Goal: Answer question/provide support

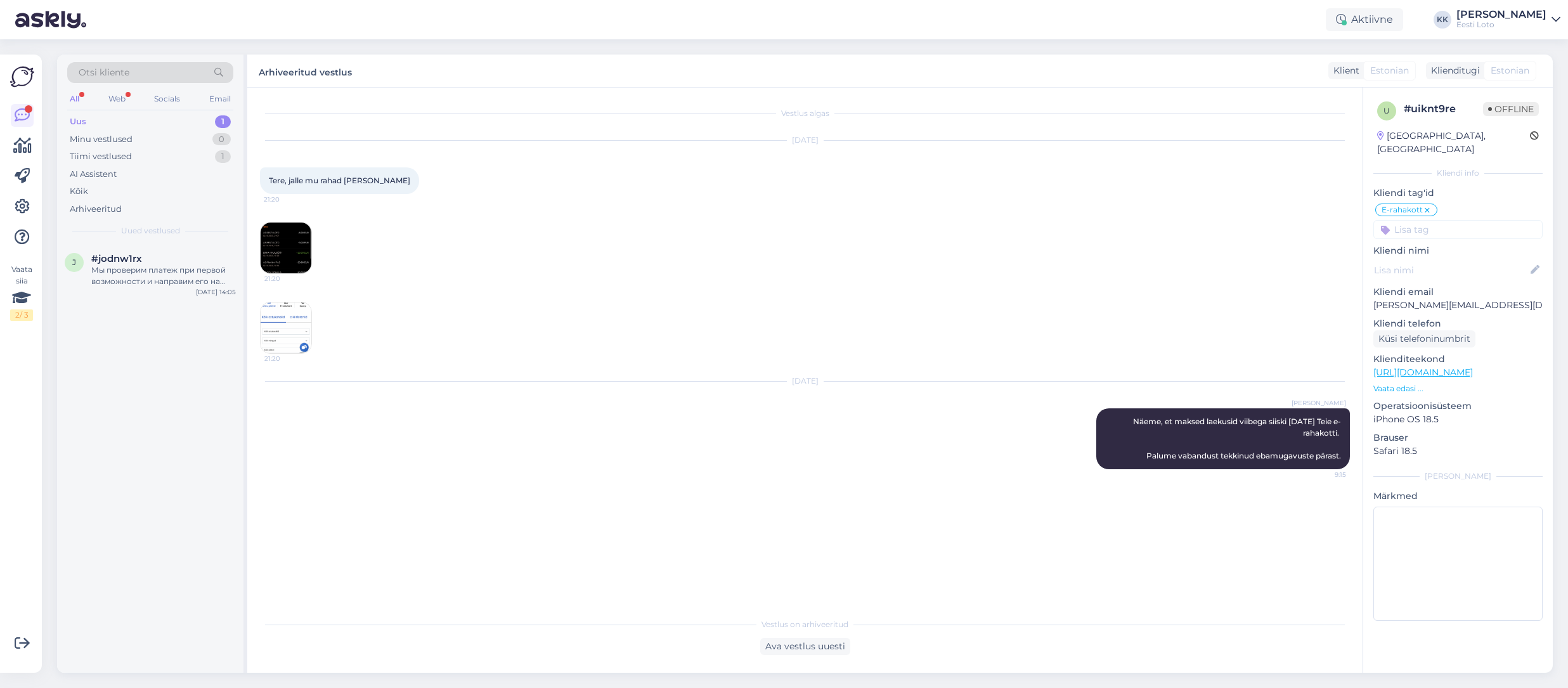
click at [98, 118] on div "Uus 1" at bounding box center [149, 122] width 166 height 18
click at [177, 328] on div "Мы проверим платеж при первой возможности и направим его на Ваш электронный кош…" at bounding box center [163, 333] width 145 height 23
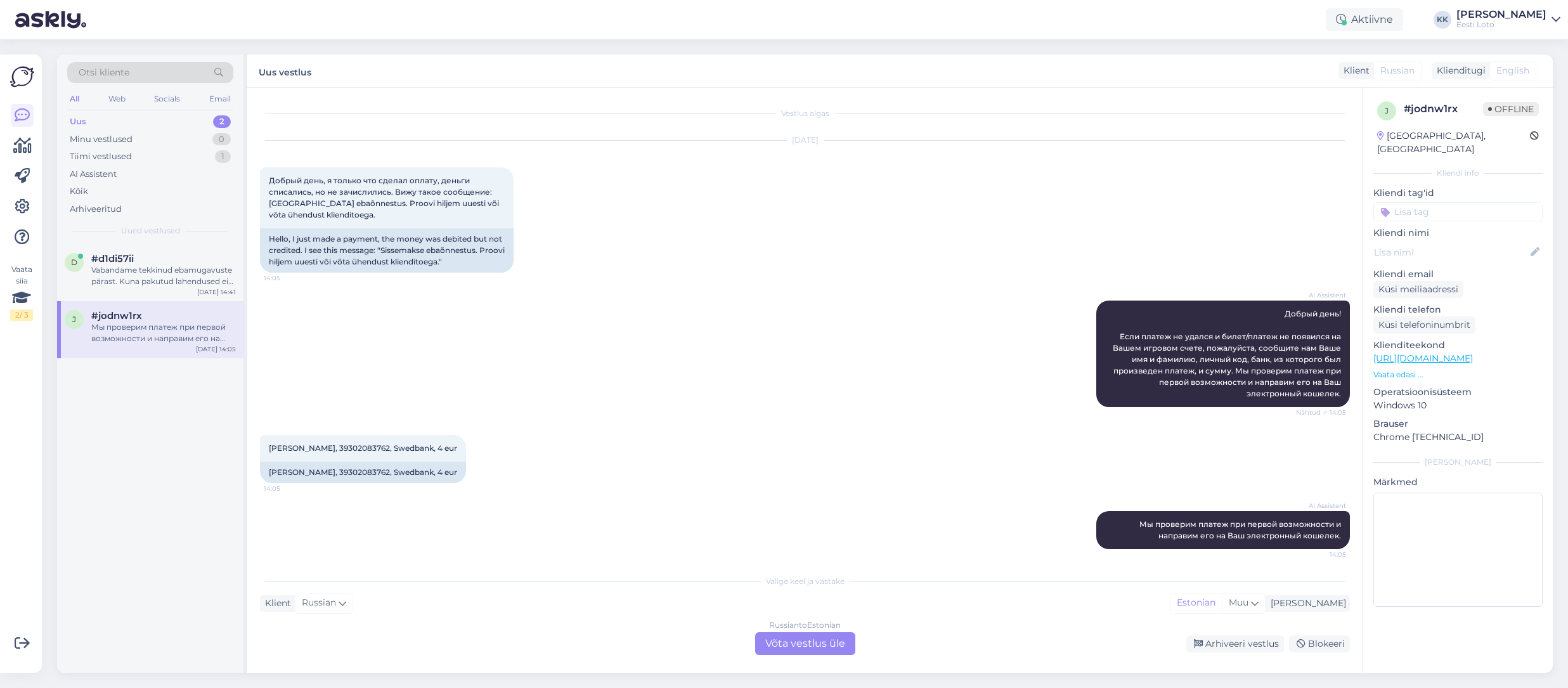
scroll to position [7, 0]
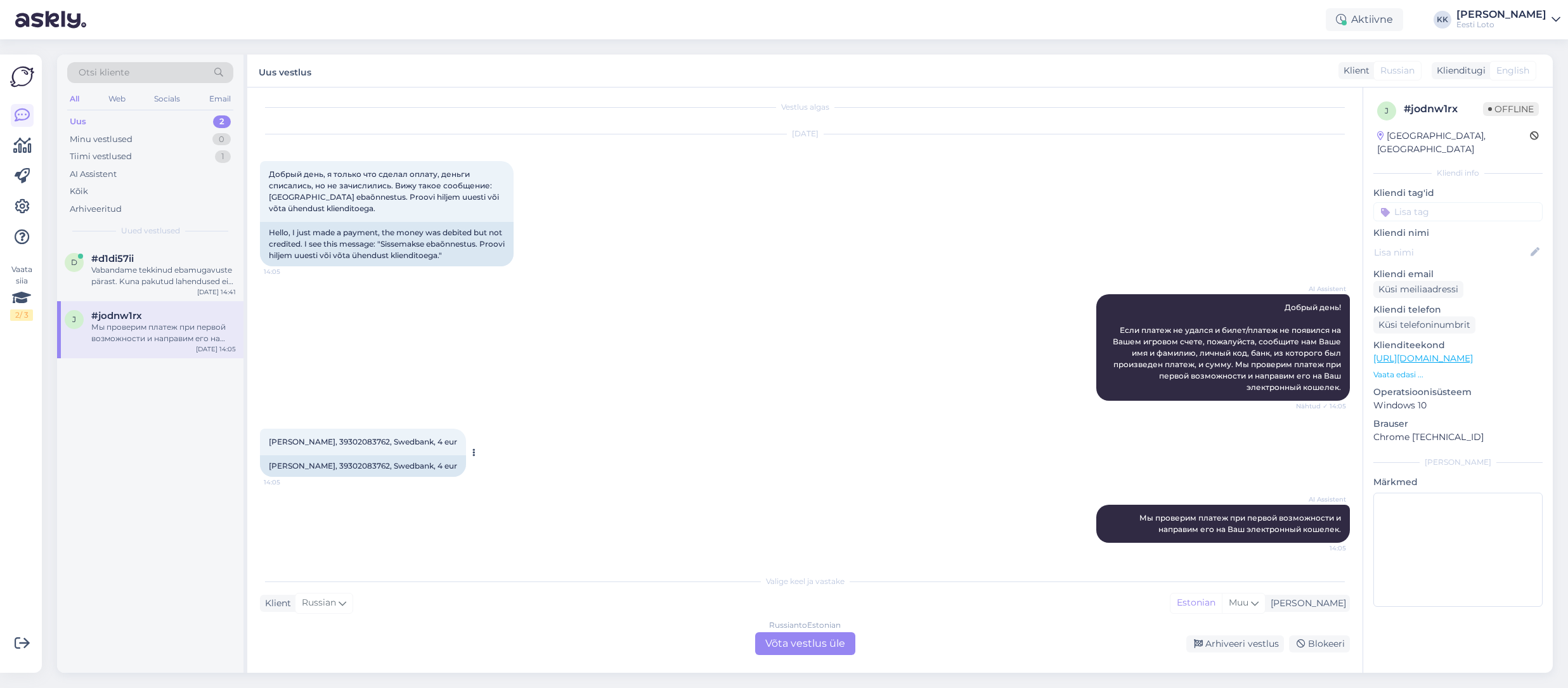
click at [363, 439] on span "[PERSON_NAME], 39302083762, Swedbank, 4 eur" at bounding box center [363, 442] width 189 height 10
copy span "39302083762"
click at [322, 443] on span "[PERSON_NAME], 39302083762, Swedbank, 4 eur" at bounding box center [363, 442] width 189 height 10
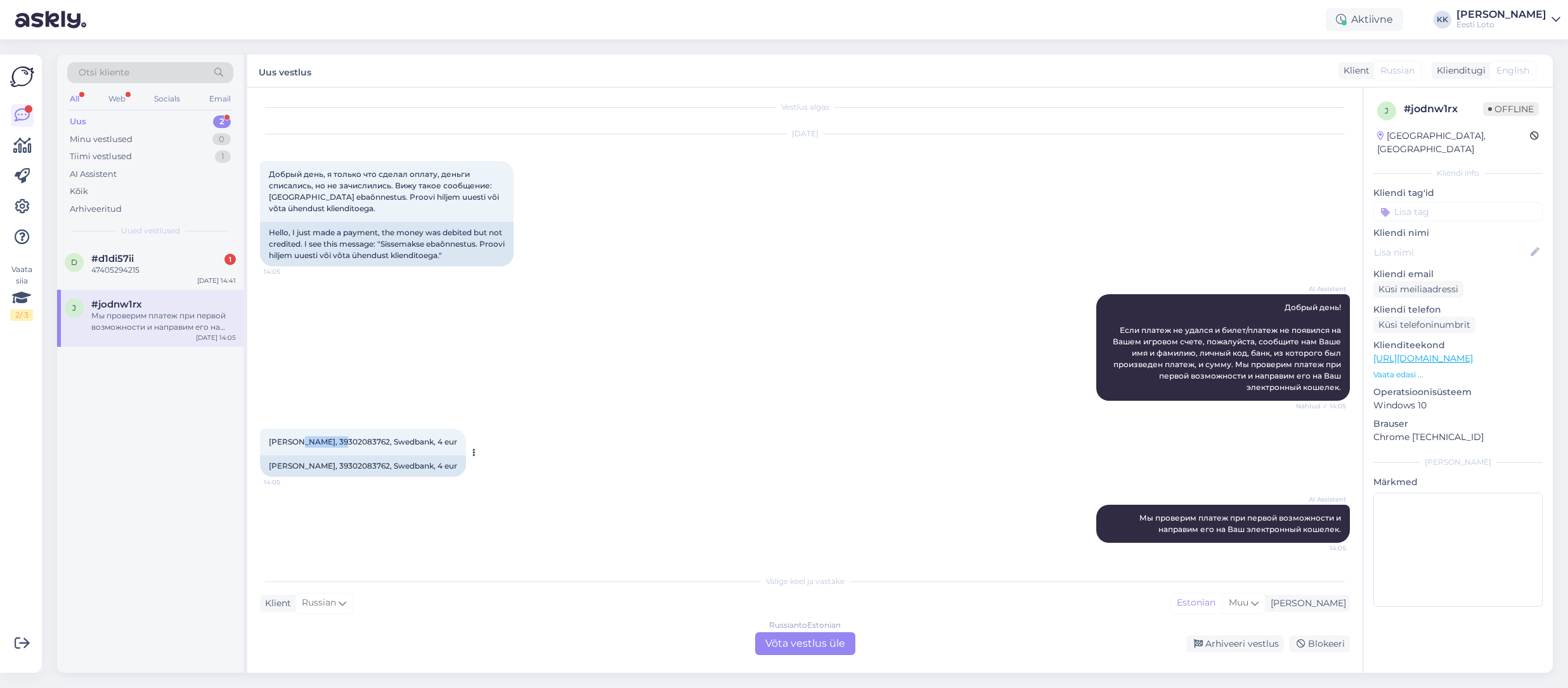
copy span "Novozhilov"
click at [145, 254] on div "#d1di57ii 1" at bounding box center [163, 259] width 145 height 11
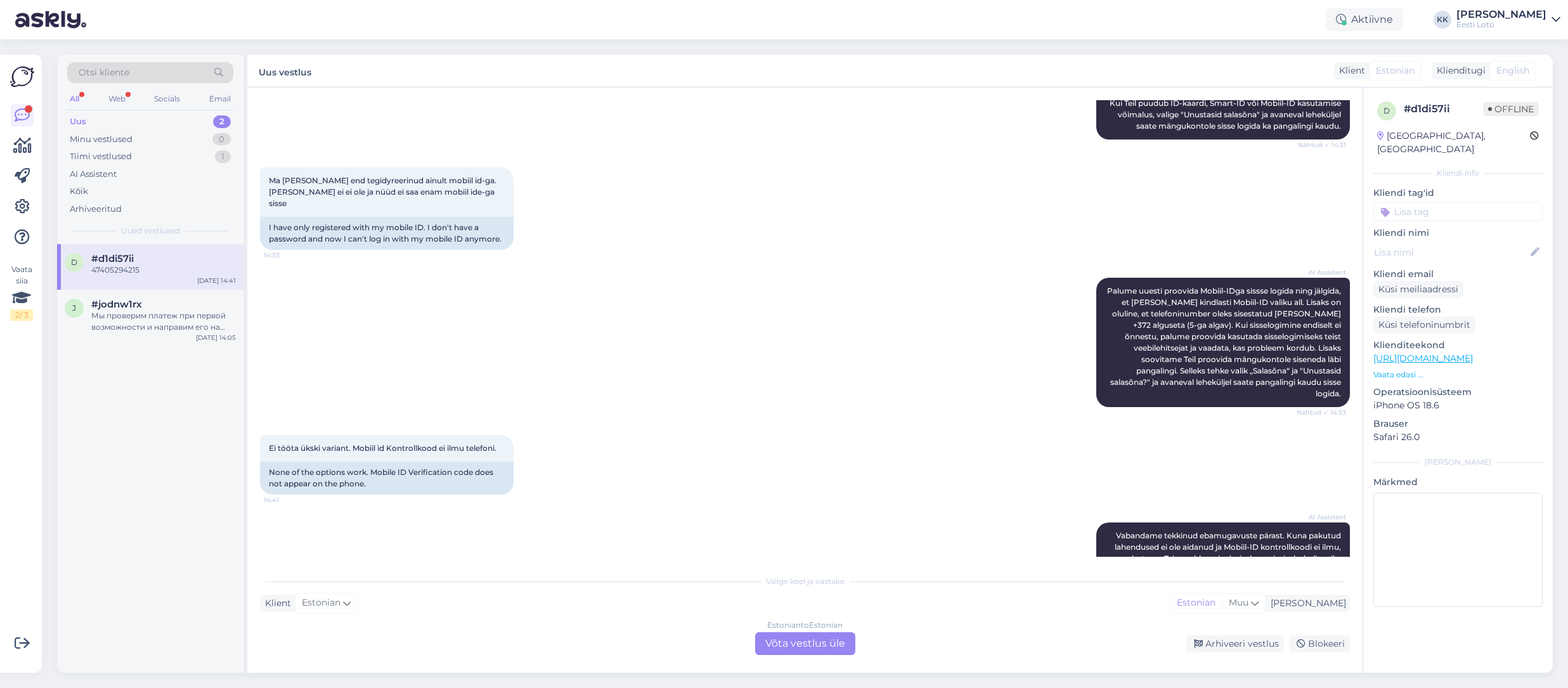
scroll to position [351, 0]
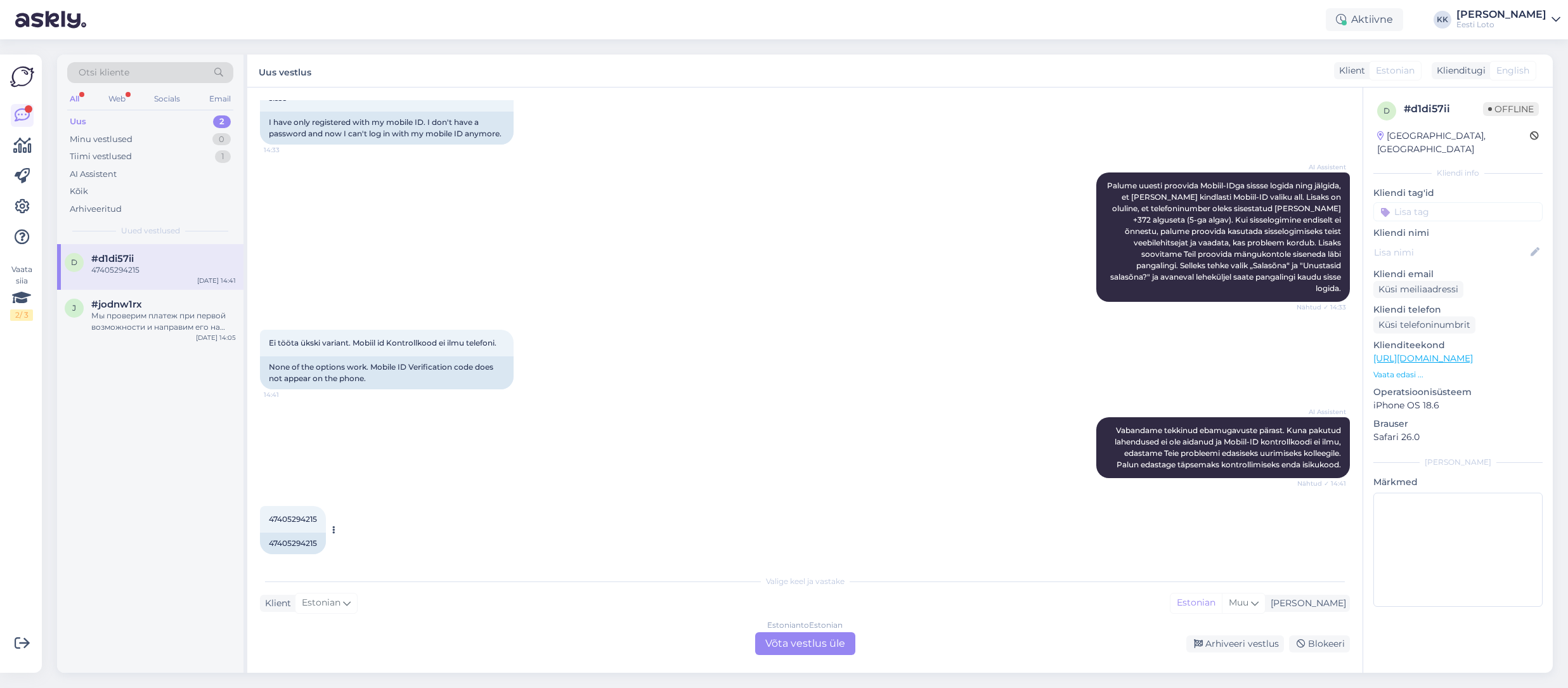
click at [288, 515] on span "47405294215" at bounding box center [292, 520] width 48 height 10
copy span "47405294215"
